Goal: Navigation & Orientation: Find specific page/section

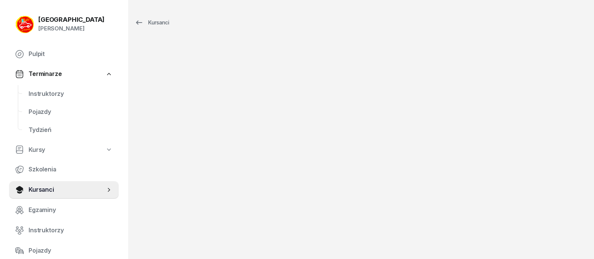
click at [65, 17] on div "[GEOGRAPHIC_DATA]" at bounding box center [71, 20] width 66 height 6
click at [144, 23] on div "Kursanci" at bounding box center [152, 22] width 35 height 9
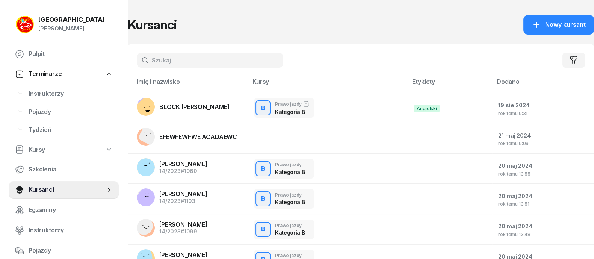
click at [50, 18] on div "[GEOGRAPHIC_DATA]" at bounding box center [71, 20] width 66 height 6
click at [38, 46] on link "Pulpit" at bounding box center [64, 54] width 110 height 18
